Goal: Information Seeking & Learning: Learn about a topic

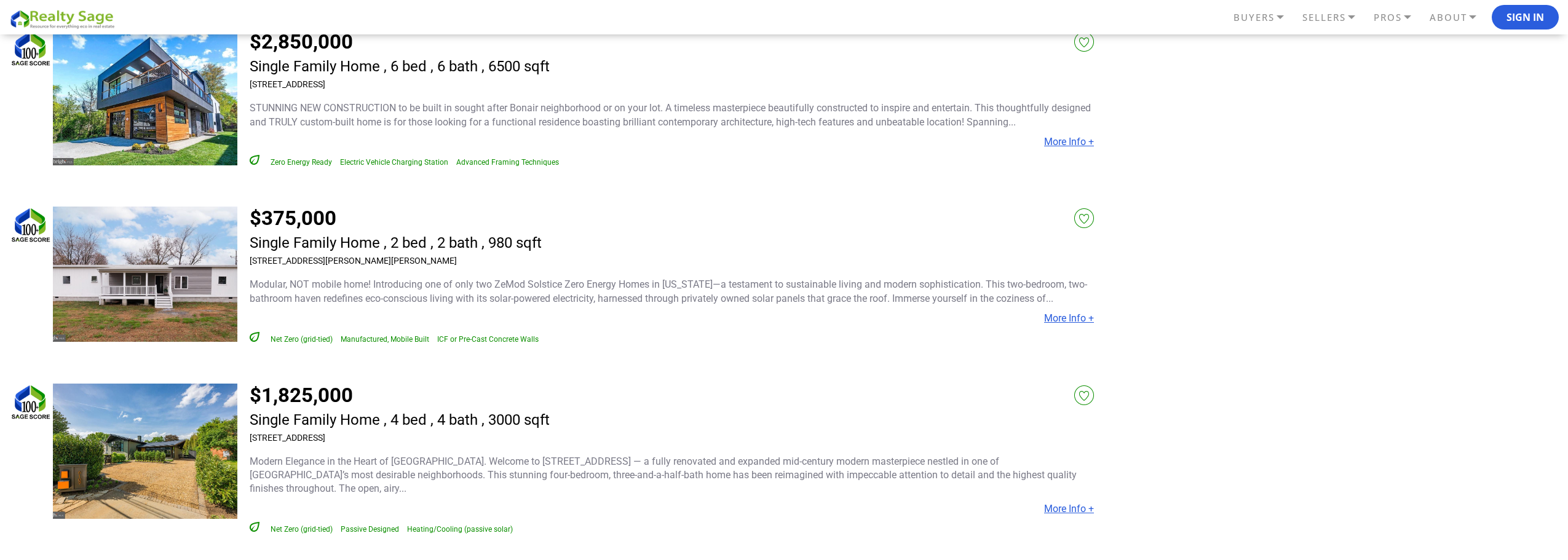
scroll to position [1906, 0]
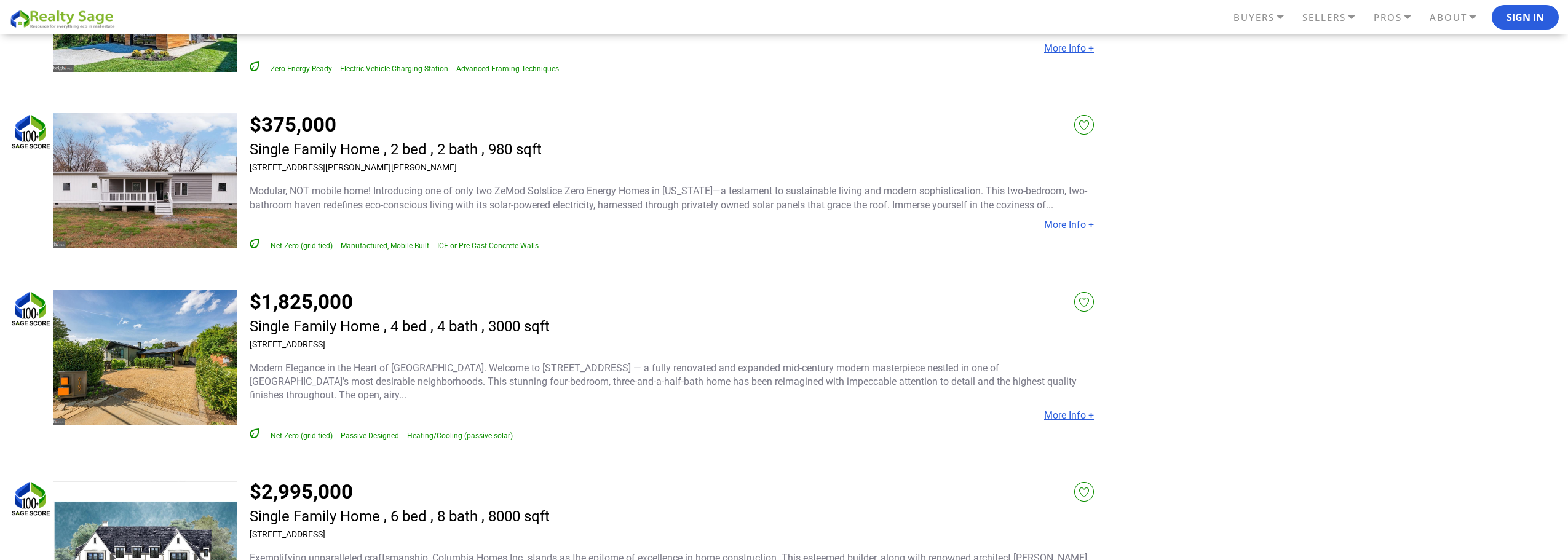
click at [285, 289] on link "$1,825,000" at bounding box center [301, 301] width 103 height 24
click at [1088, 409] on link "More Info +" at bounding box center [1069, 415] width 50 height 12
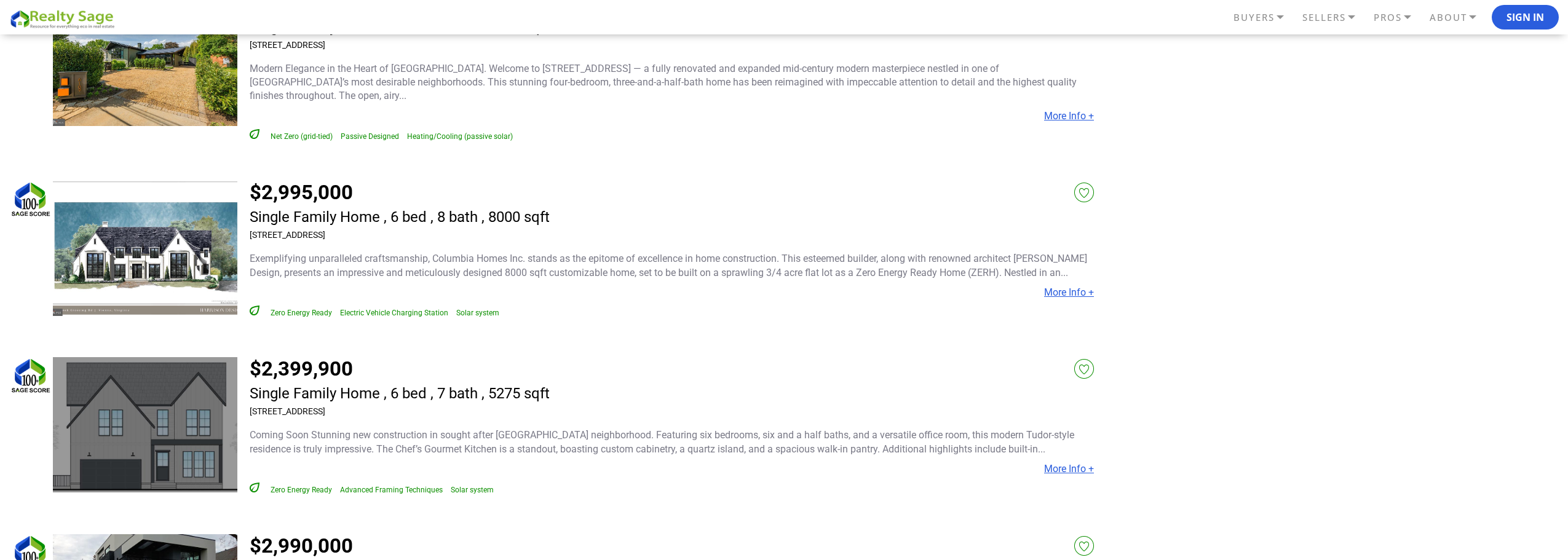
scroll to position [2347, 0]
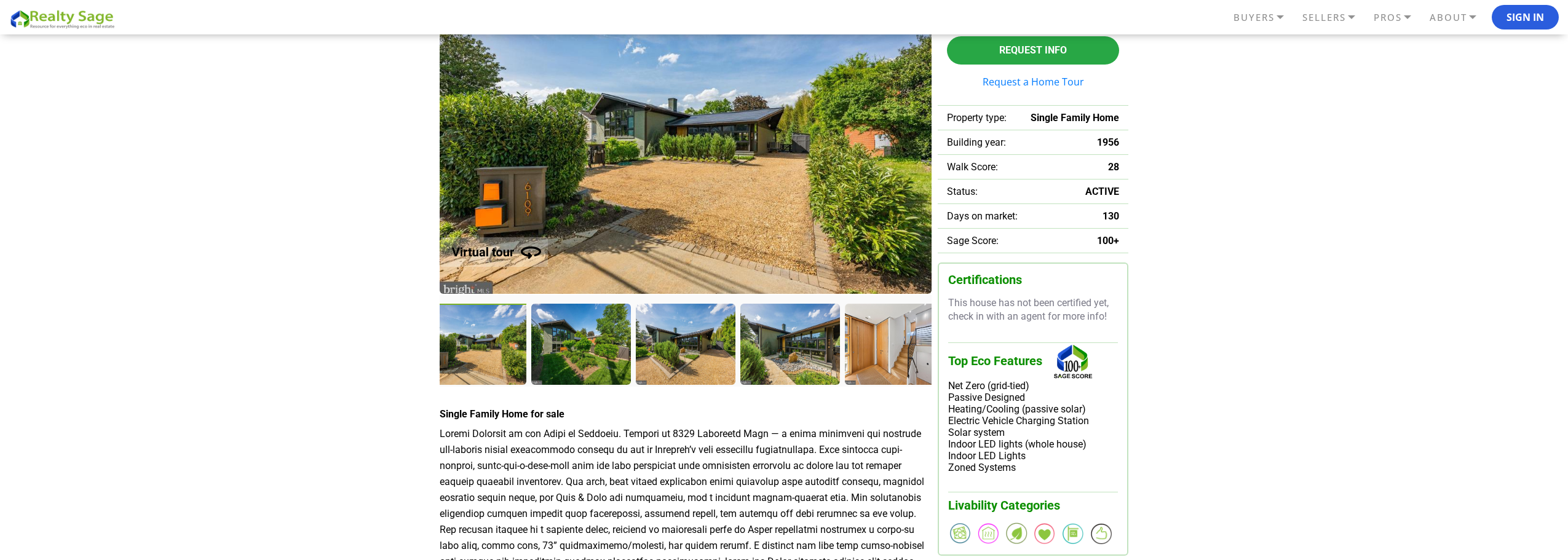
scroll to position [123, 0]
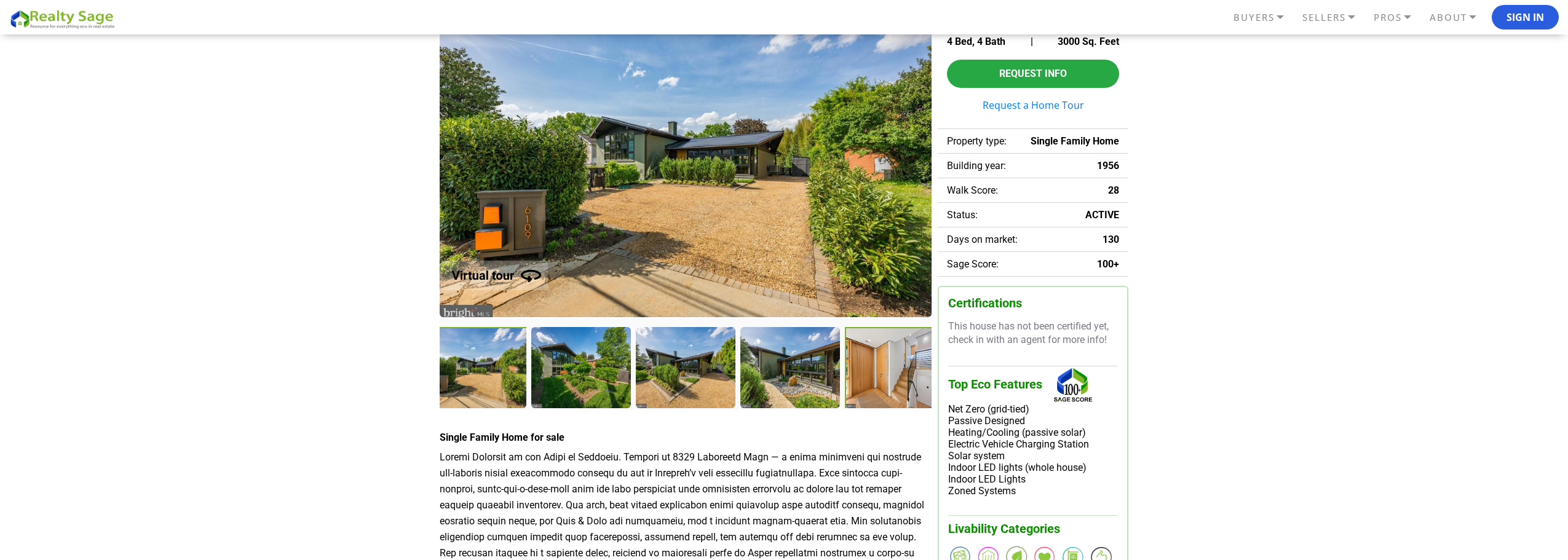
click at [902, 380] on div at bounding box center [896, 369] width 102 height 84
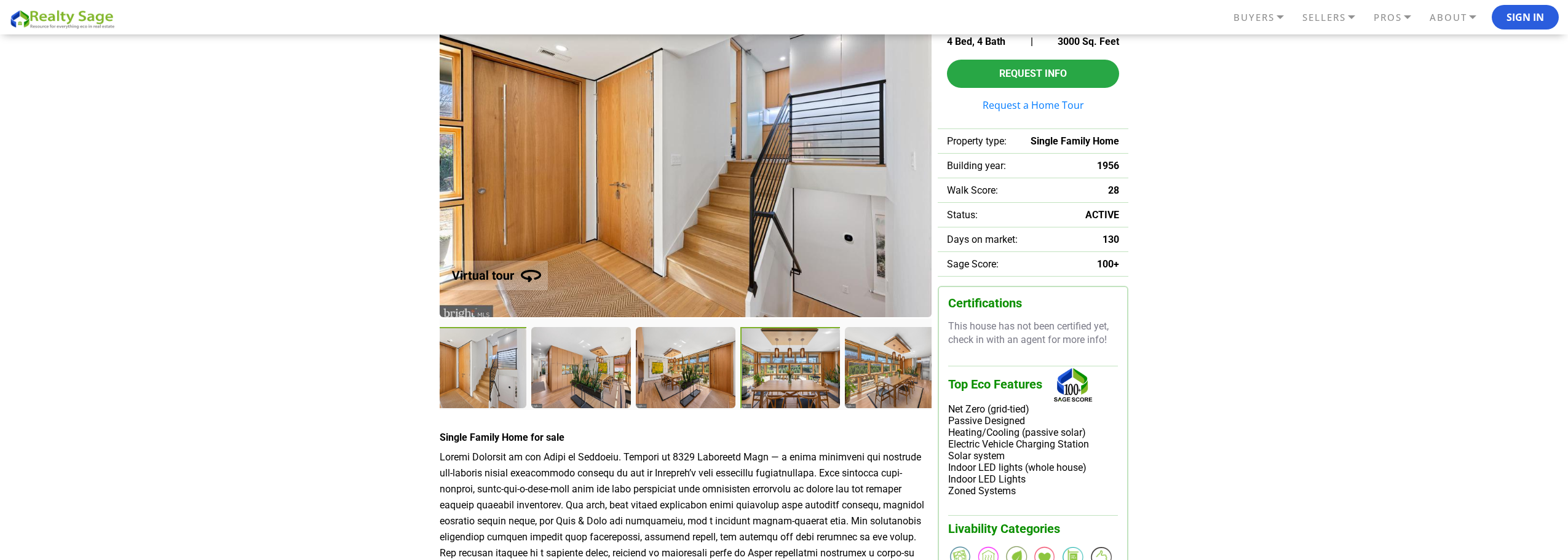
click at [832, 380] on div at bounding box center [791, 369] width 102 height 84
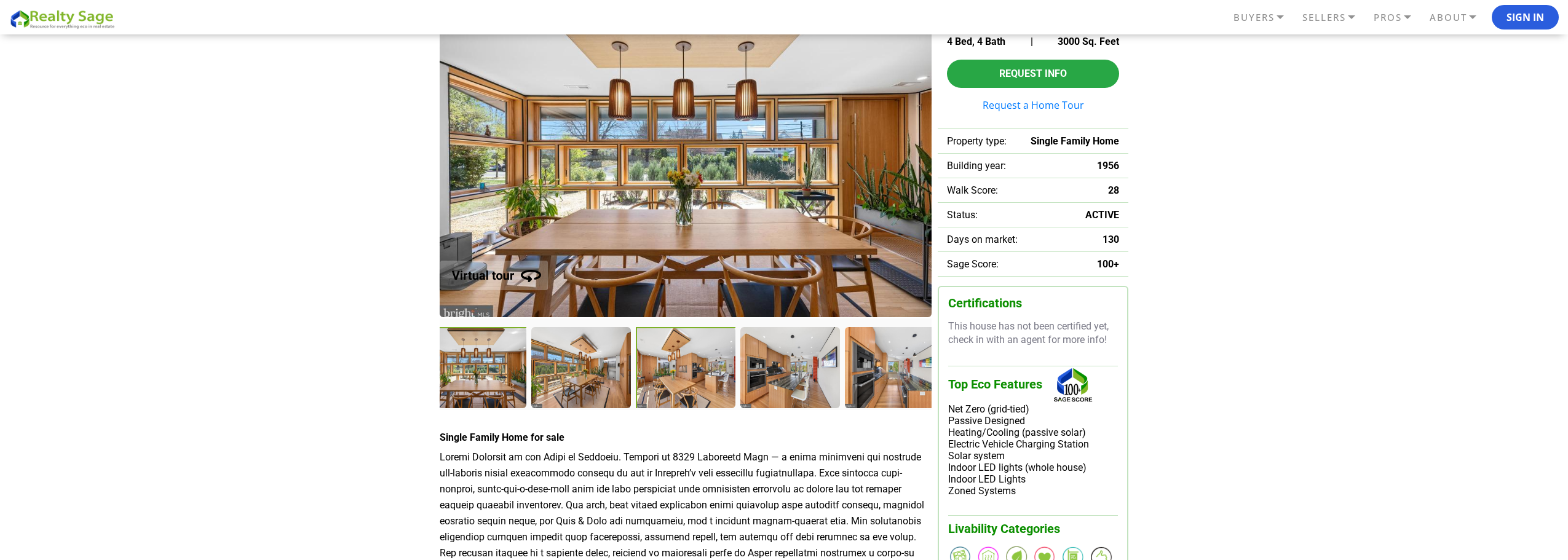
click at [671, 336] on div at bounding box center [687, 369] width 102 height 84
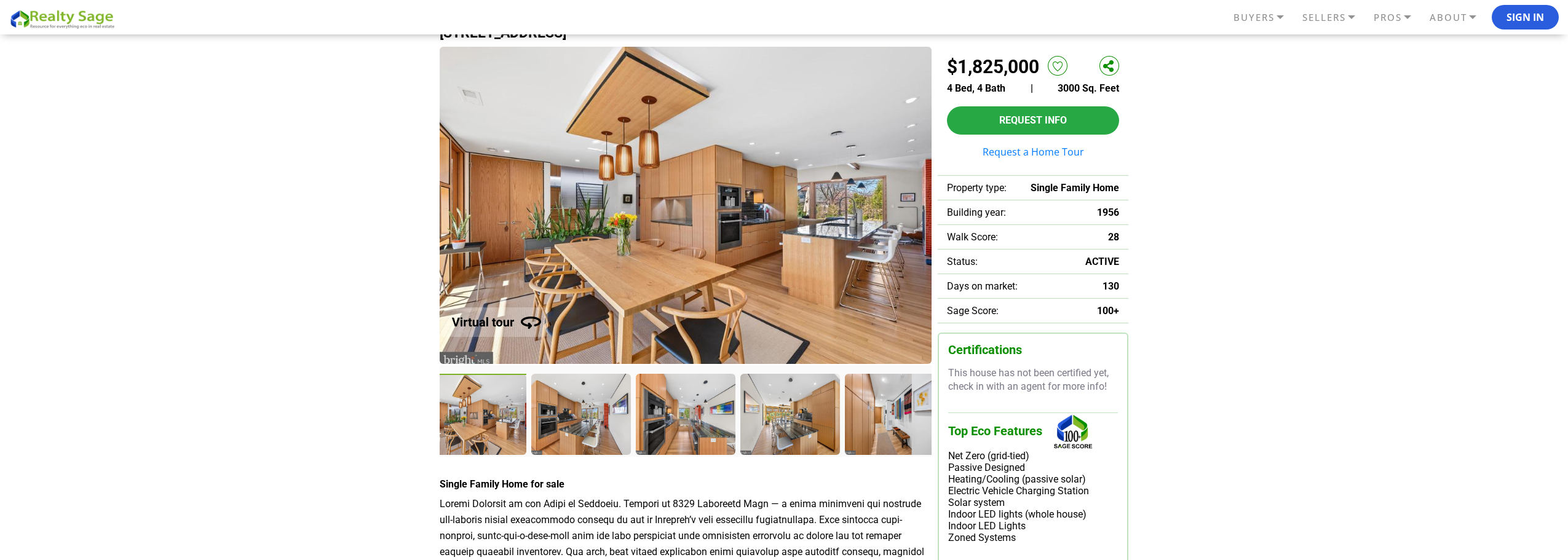
scroll to position [0, 0]
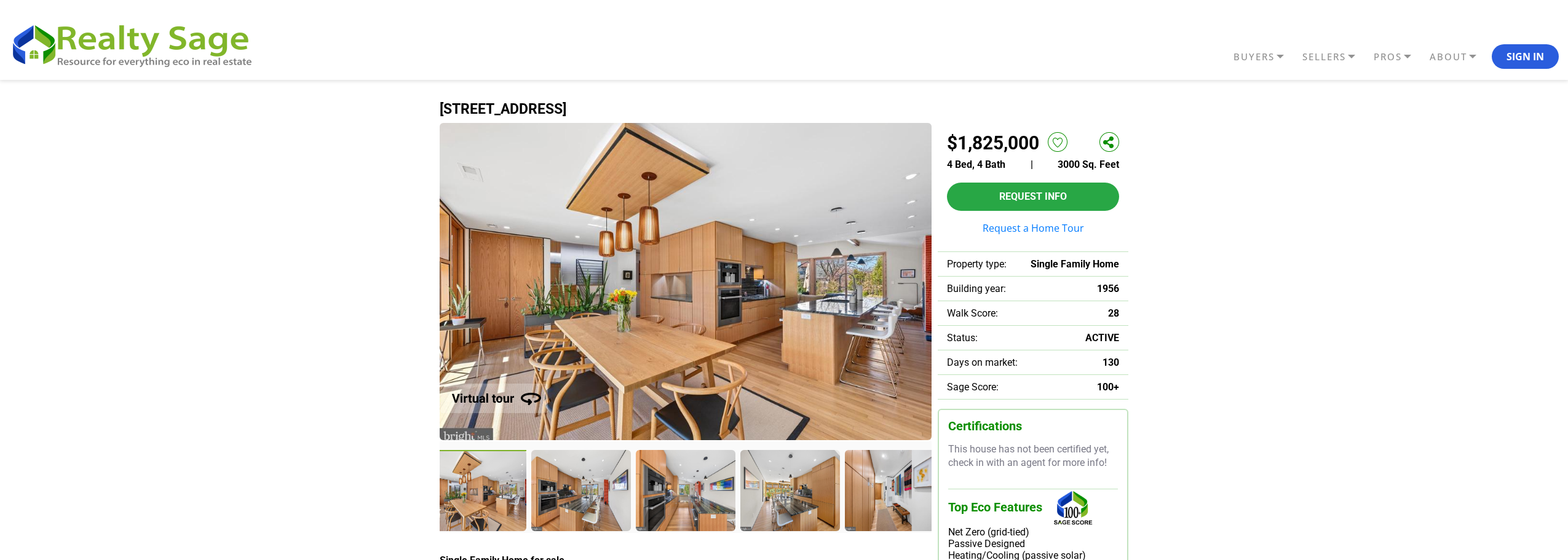
click at [583, 111] on h1 "[STREET_ADDRESS]" at bounding box center [784, 109] width 689 height 15
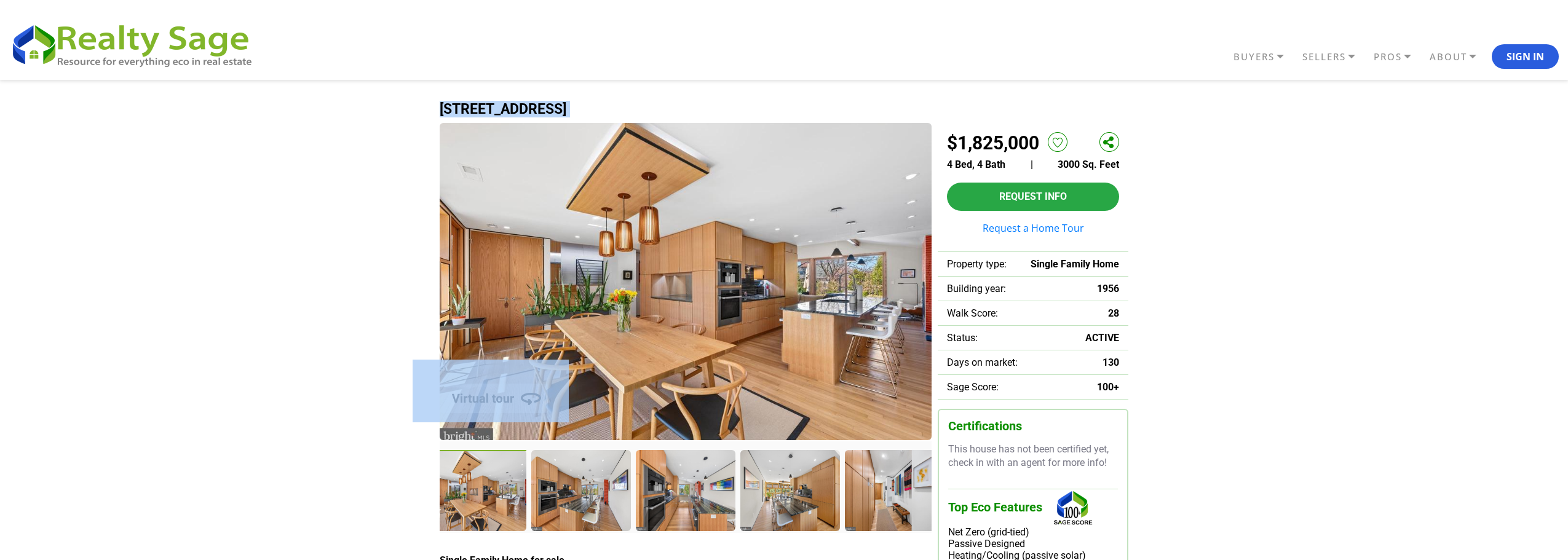
click at [583, 111] on h1 "[STREET_ADDRESS]" at bounding box center [784, 109] width 689 height 15
copy div "[STREET_ADDRESS]"
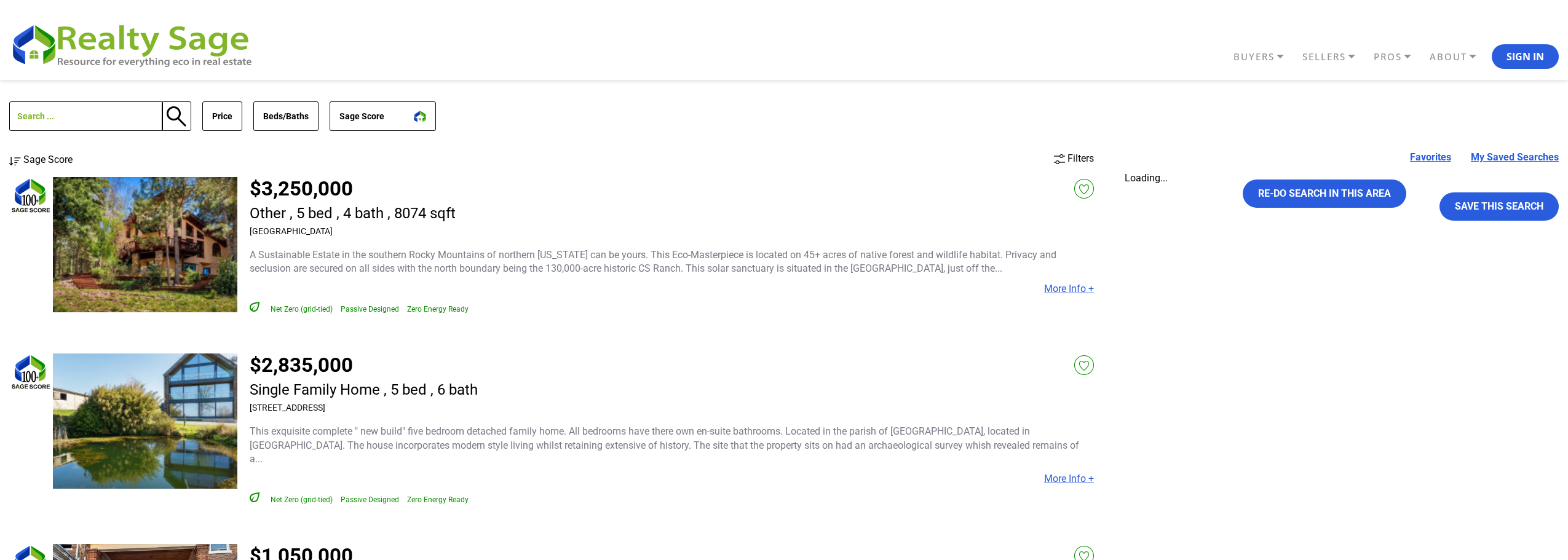
scroll to position [661, 0]
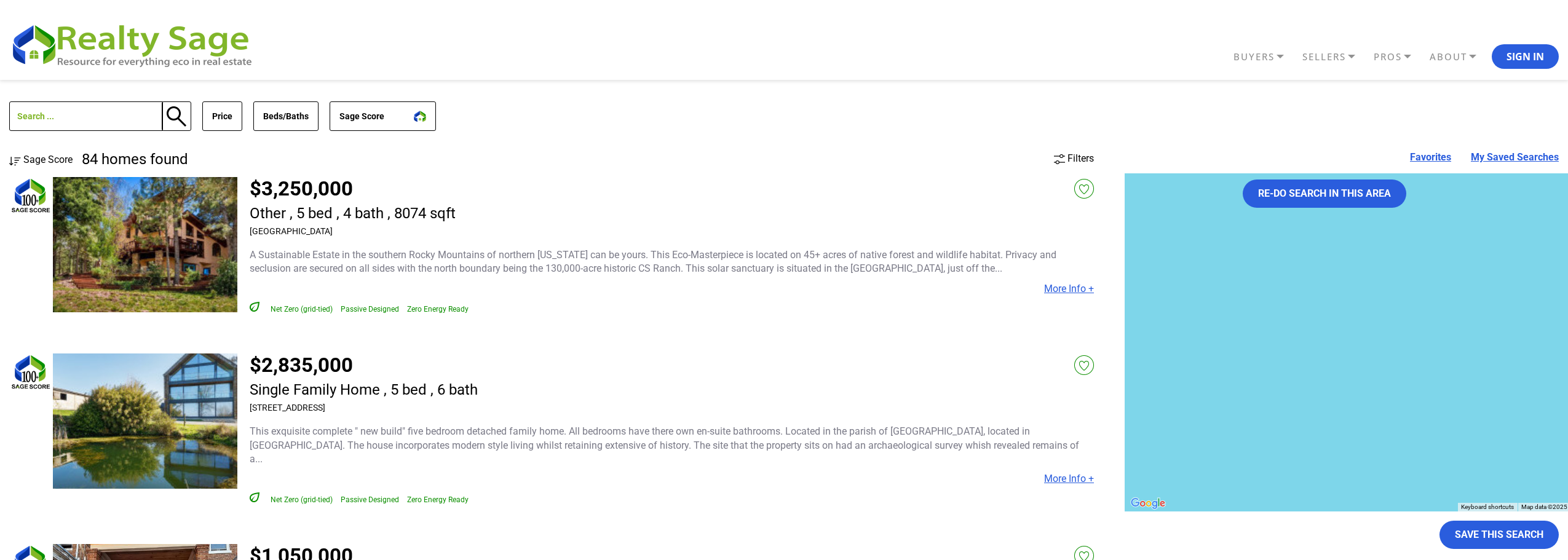
click at [1064, 158] on icon at bounding box center [1059, 159] width 11 height 10
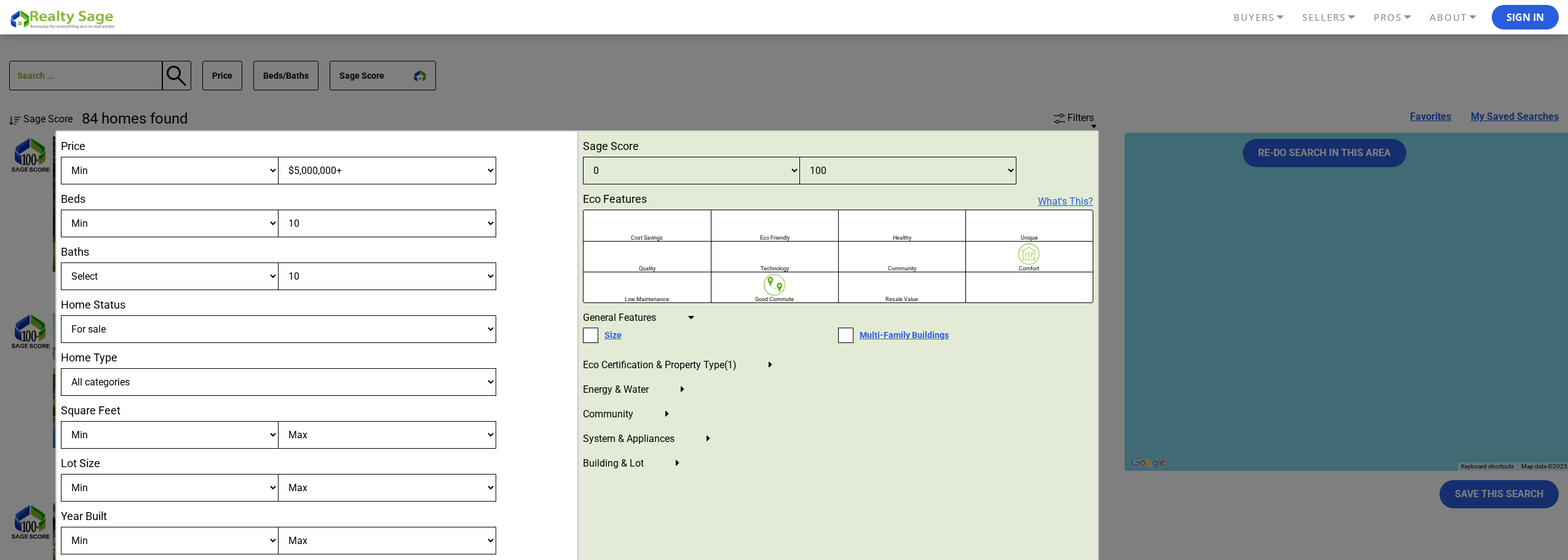
scroll to position [61, 0]
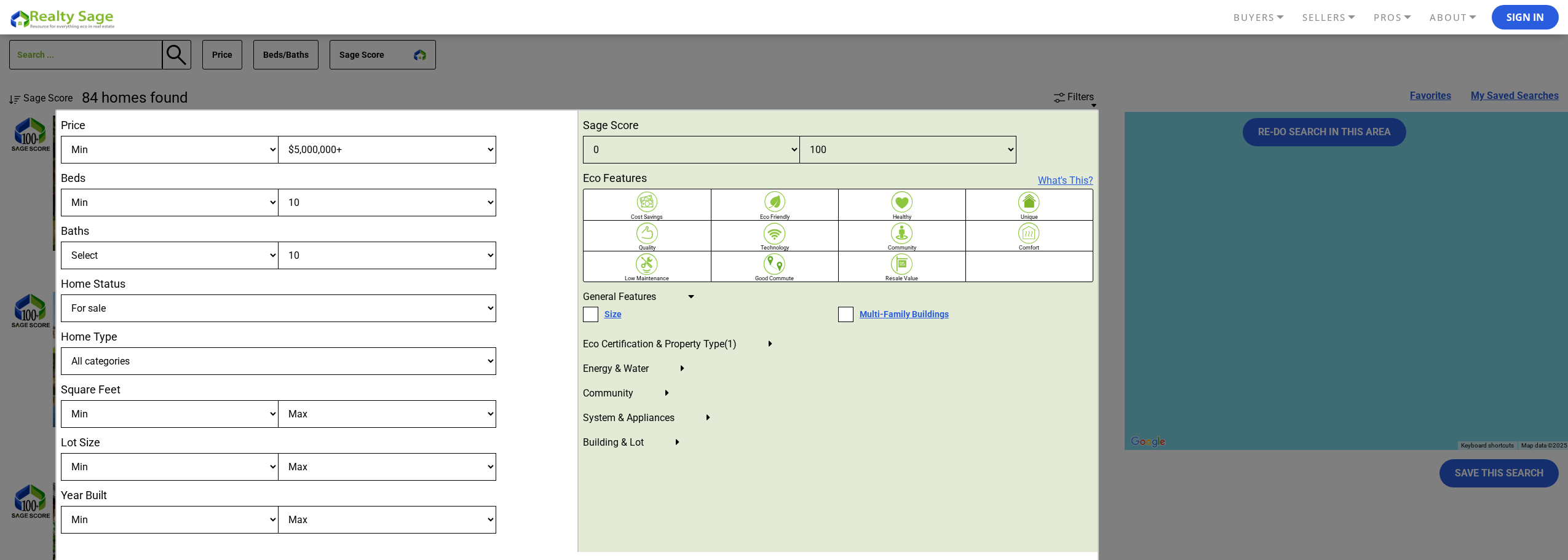
click at [236, 308] on select "For sale Recently sold Under contract" at bounding box center [278, 308] width 435 height 28
click at [236, 309] on select "For sale Recently sold Under contract" at bounding box center [278, 308] width 435 height 28
click at [1139, 86] on div at bounding box center [784, 280] width 1568 height 560
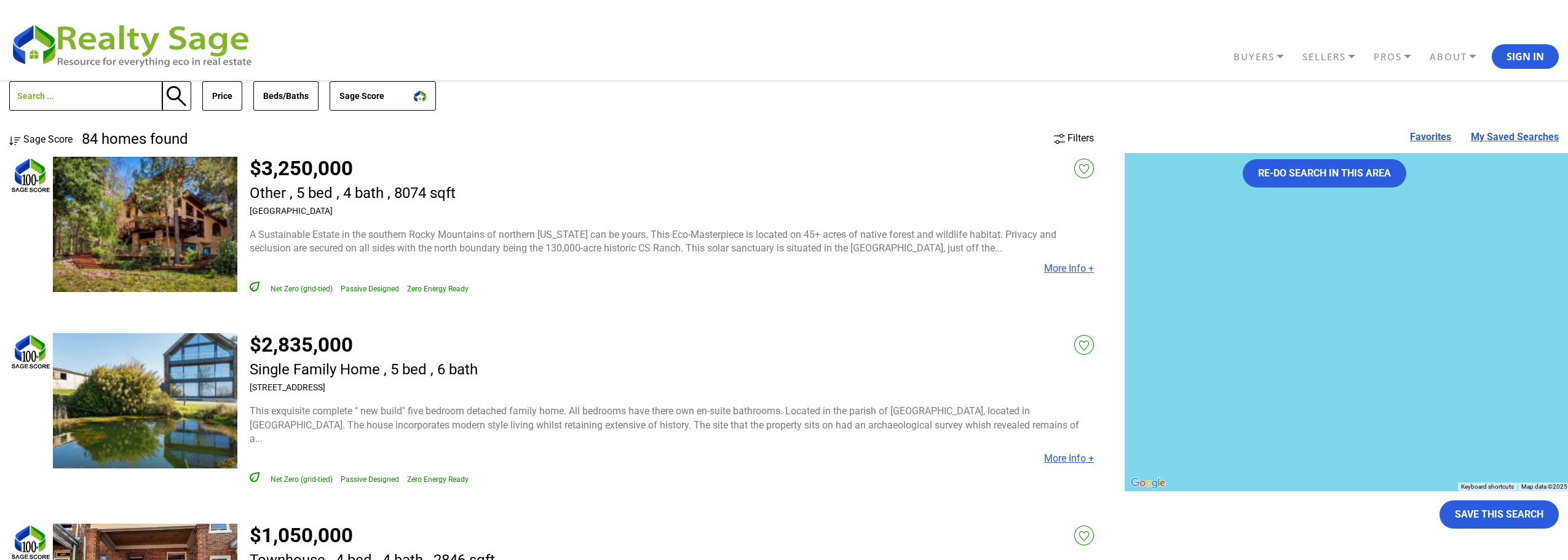
scroll to position [0, 0]
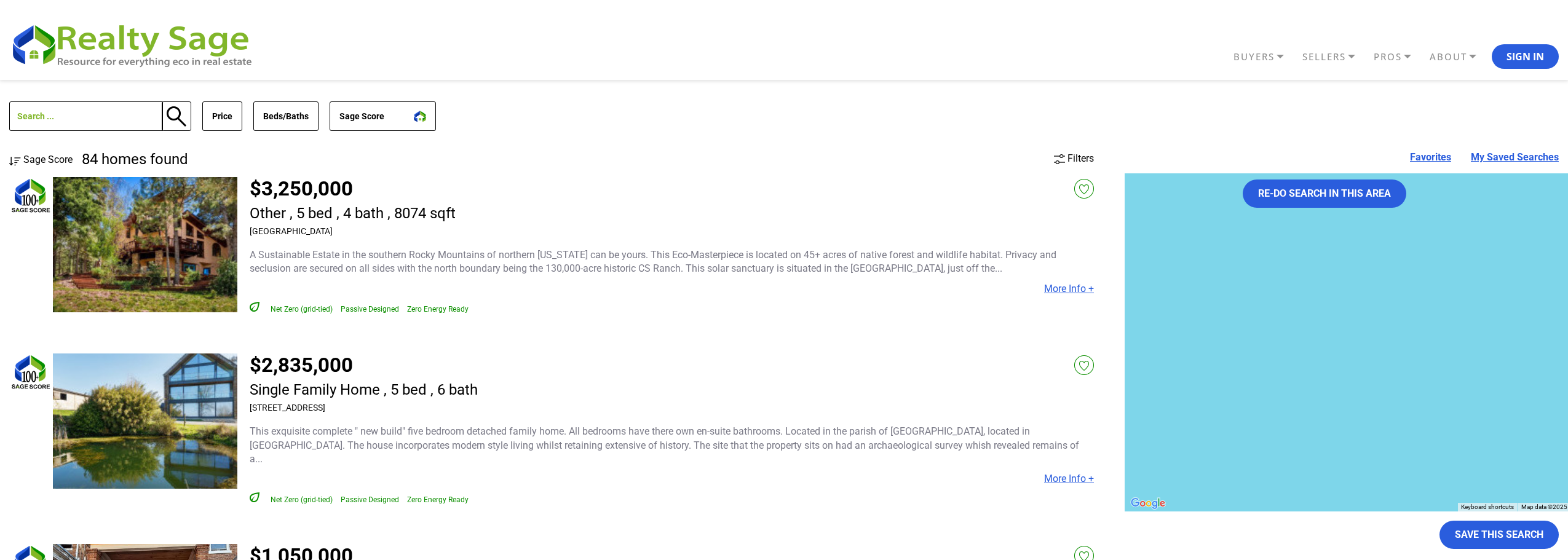
click at [35, 153] on span "Sage Score" at bounding box center [48, 159] width 49 height 12
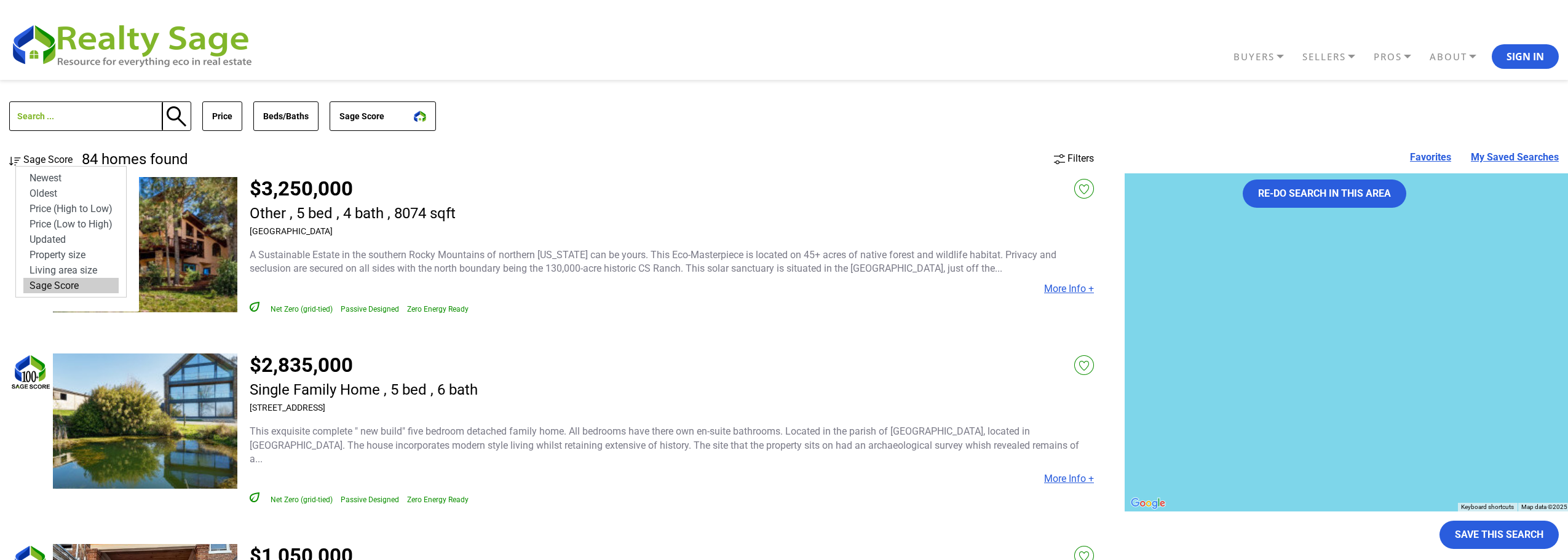
select select "newest"
click at [54, 179] on option "Newest" at bounding box center [71, 178] width 95 height 15
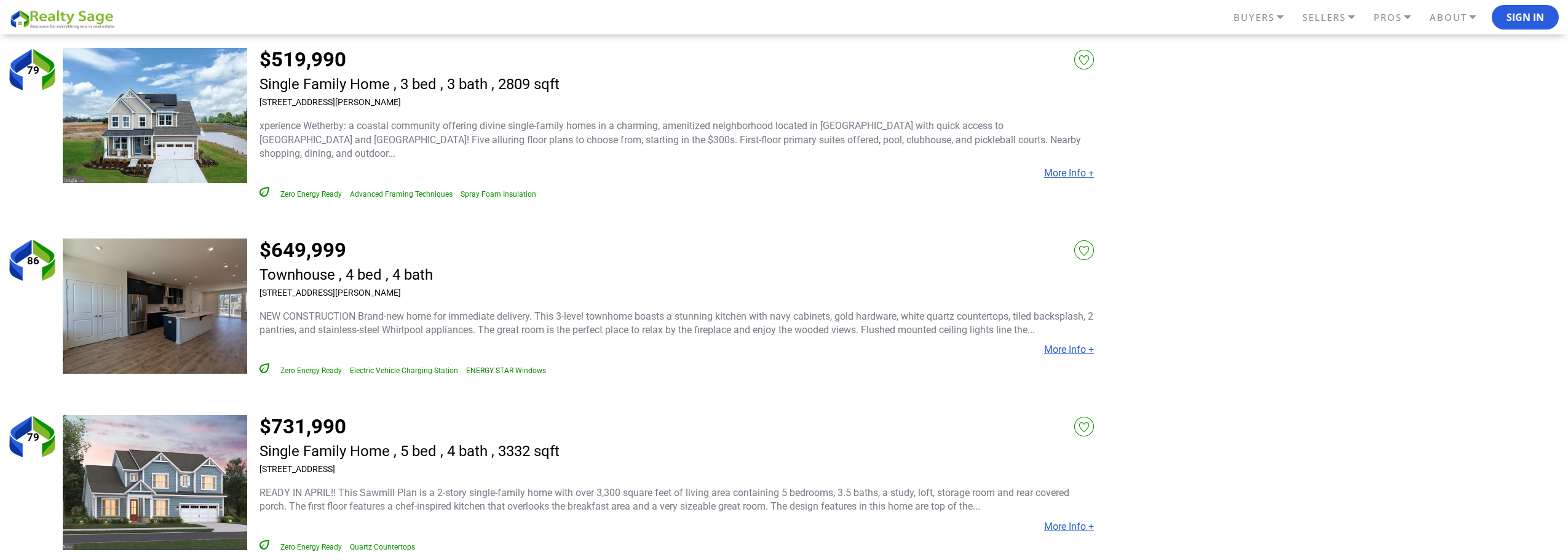
scroll to position [5163, 0]
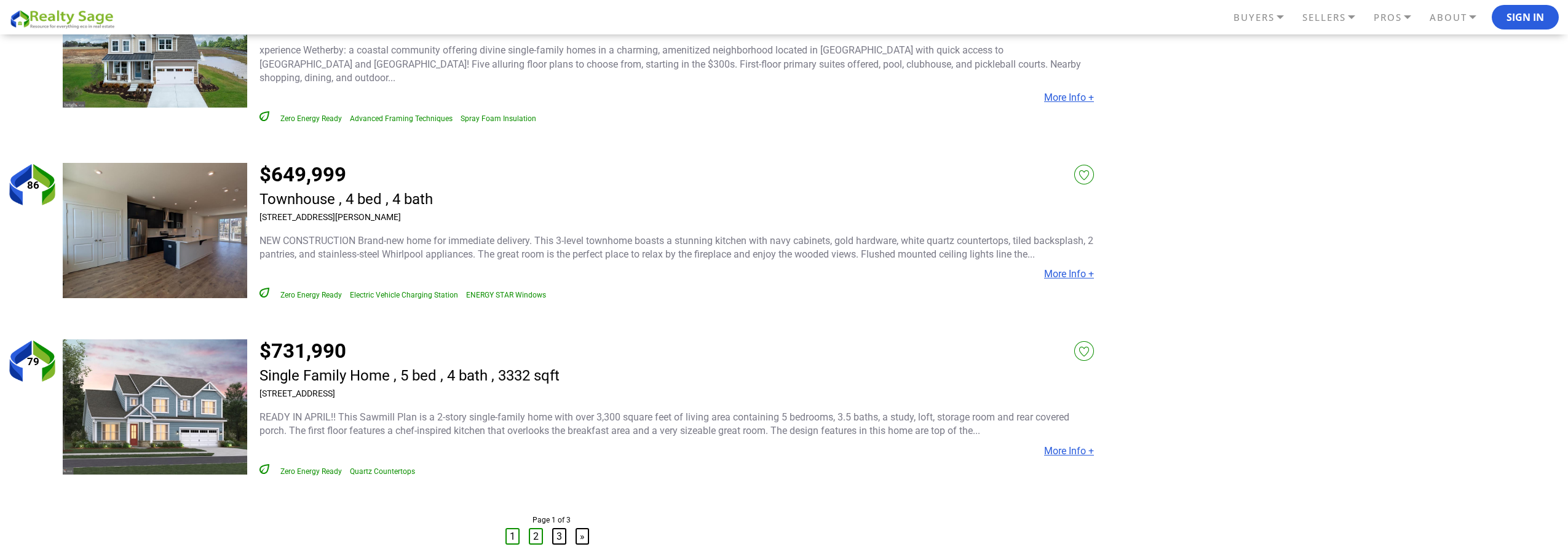
click at [533, 528] on link "2" at bounding box center [536, 536] width 14 height 17
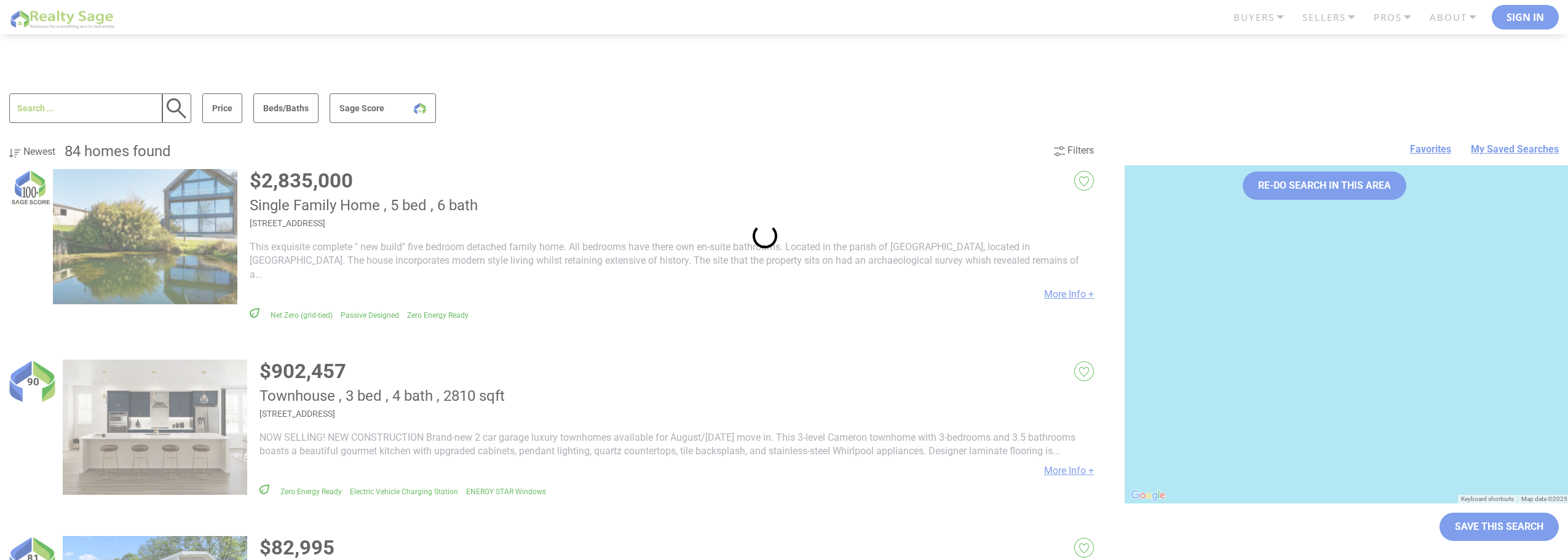
scroll to position [0, 0]
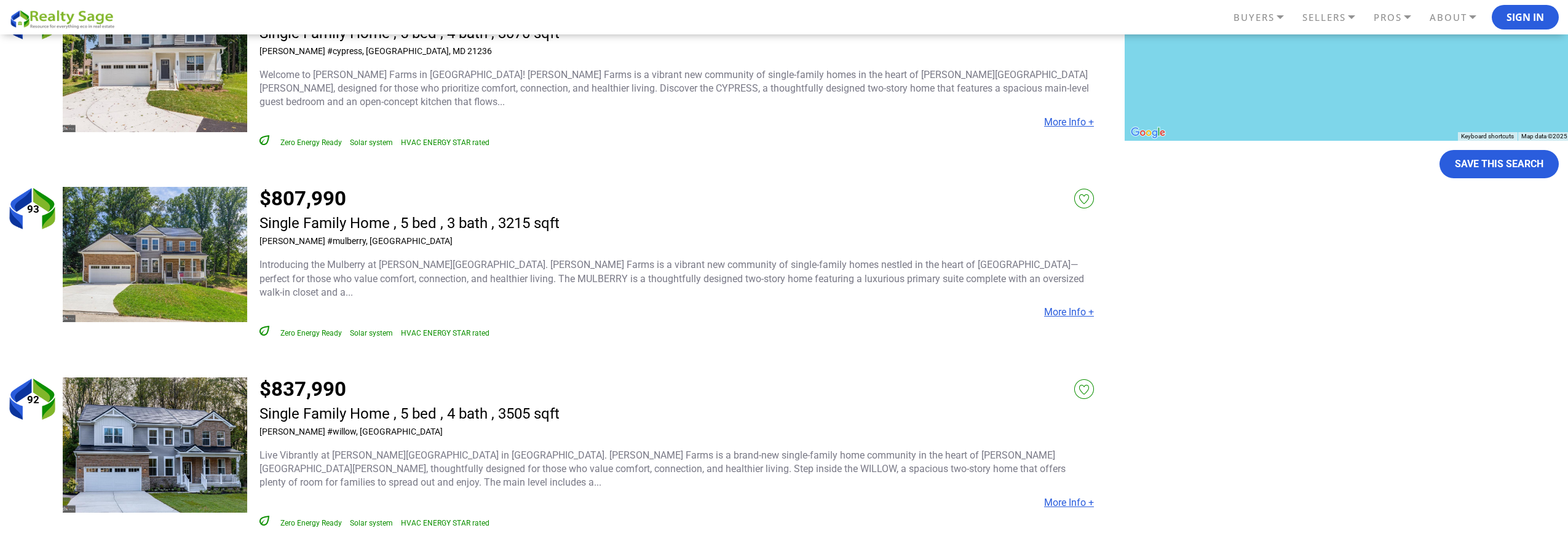
scroll to position [246, 0]
